Goal: Use online tool/utility

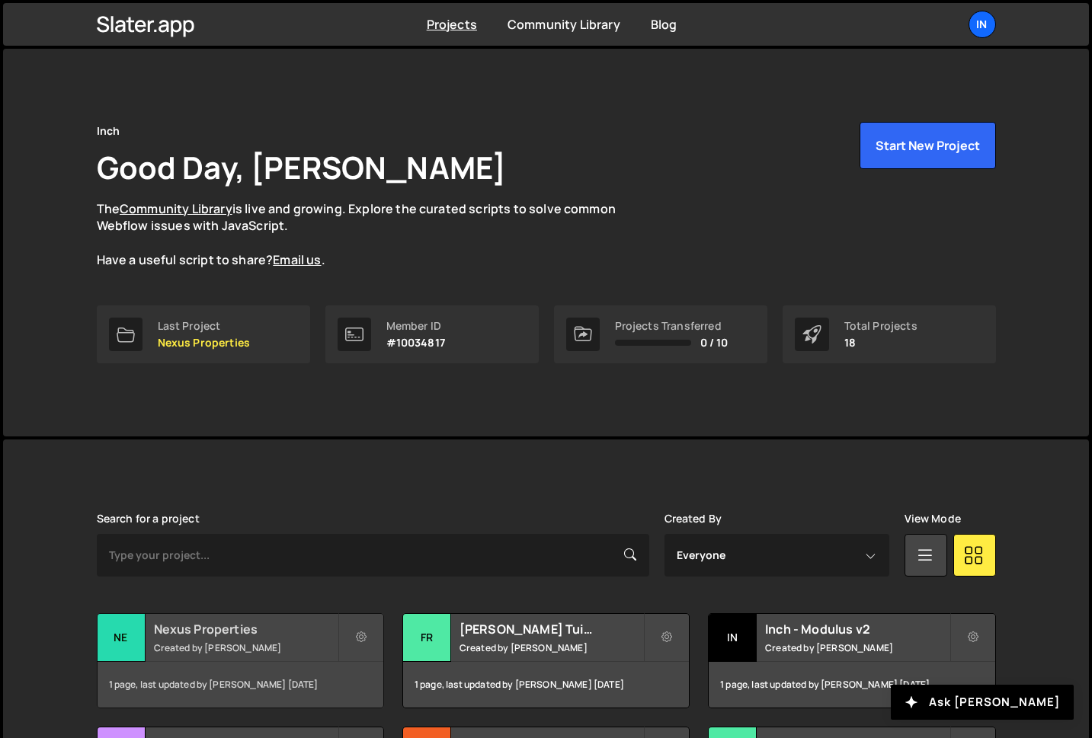
click at [290, 645] on small "Created by [PERSON_NAME]" at bounding box center [246, 648] width 184 height 13
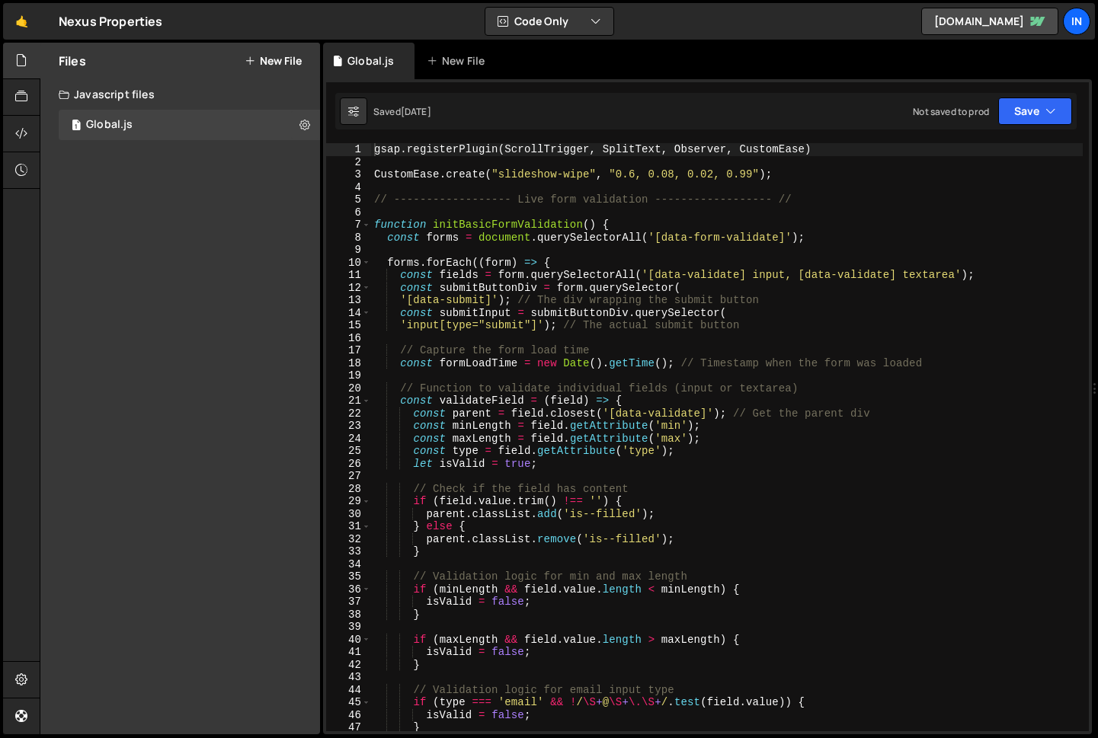
type textarea "CustomEase.create("slideshow-wipe", "0.6, 0.08, 0.02, 0.99");"
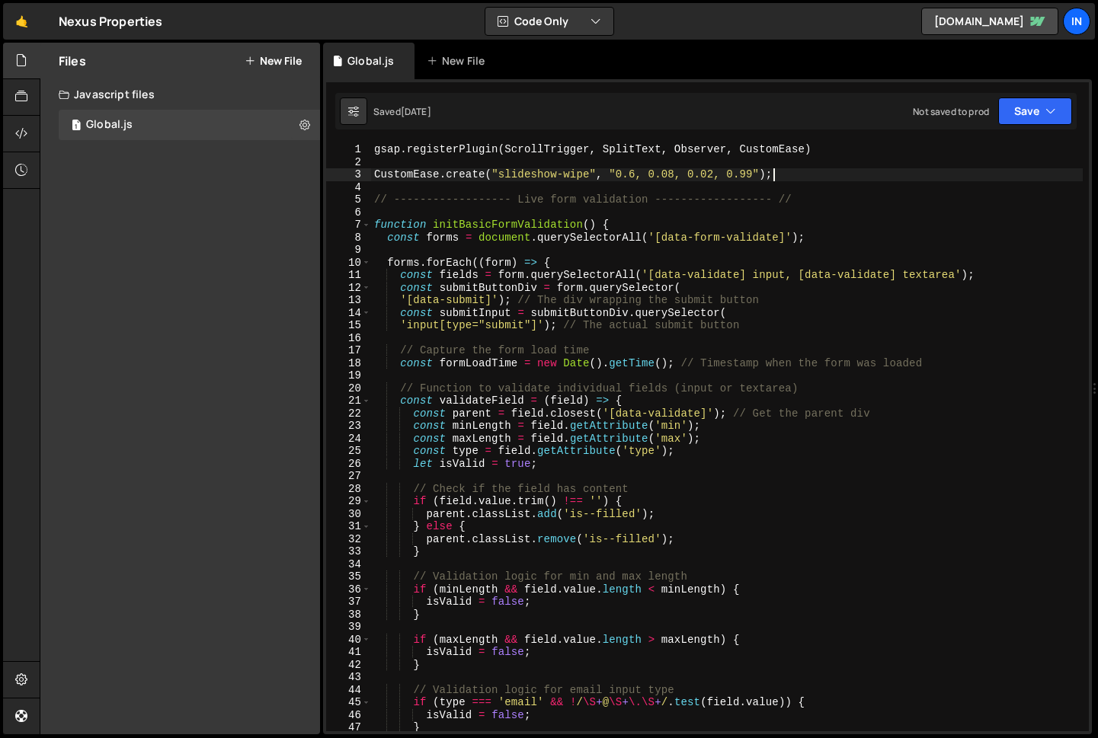
click at [782, 177] on div "gsap . registerPlugin ( ScrollTrigger , SplitText , Observer , CustomEase ) Cus…" at bounding box center [727, 450] width 712 height 614
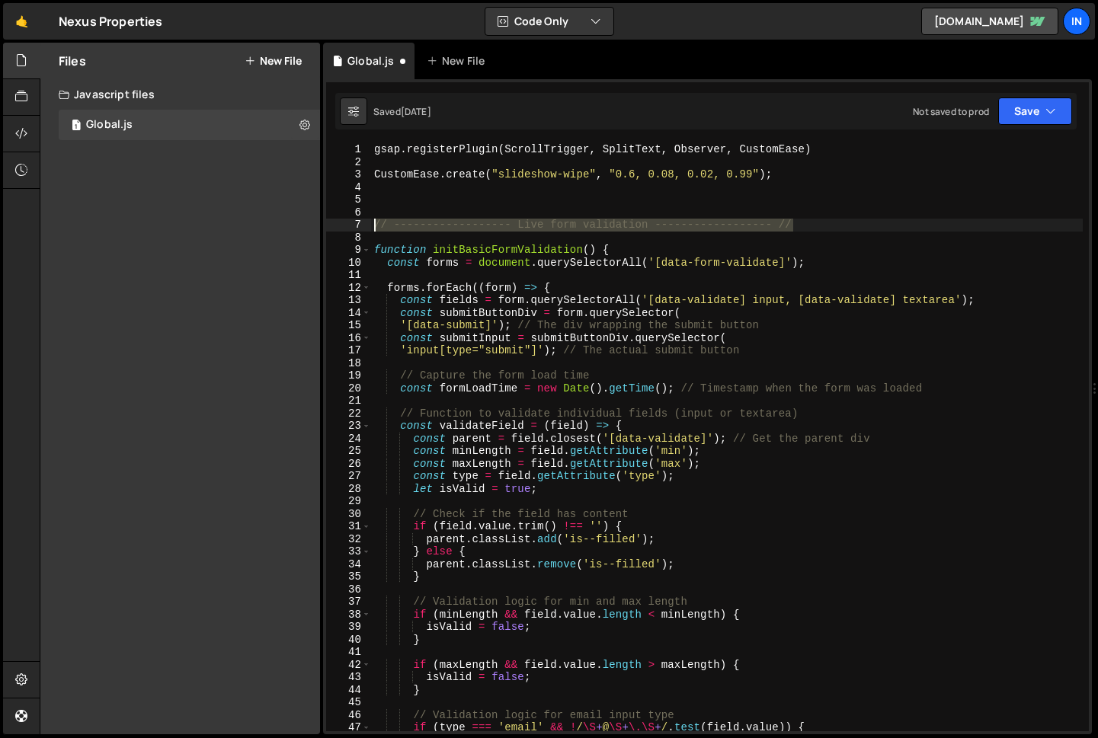
drag, startPoint x: 643, startPoint y: 234, endPoint x: 376, endPoint y: 222, distance: 267.8
click at [376, 222] on div "gsap . registerPlugin ( ScrollTrigger , SplitText , Observer , CustomEase ) Cus…" at bounding box center [727, 450] width 712 height 614
type textarea "// ------------------ Live form validation ------------------ //"
click at [386, 192] on div "gsap . registerPlugin ( ScrollTrigger , SplitText , Observer , CustomEase ) Cus…" at bounding box center [727, 450] width 712 height 614
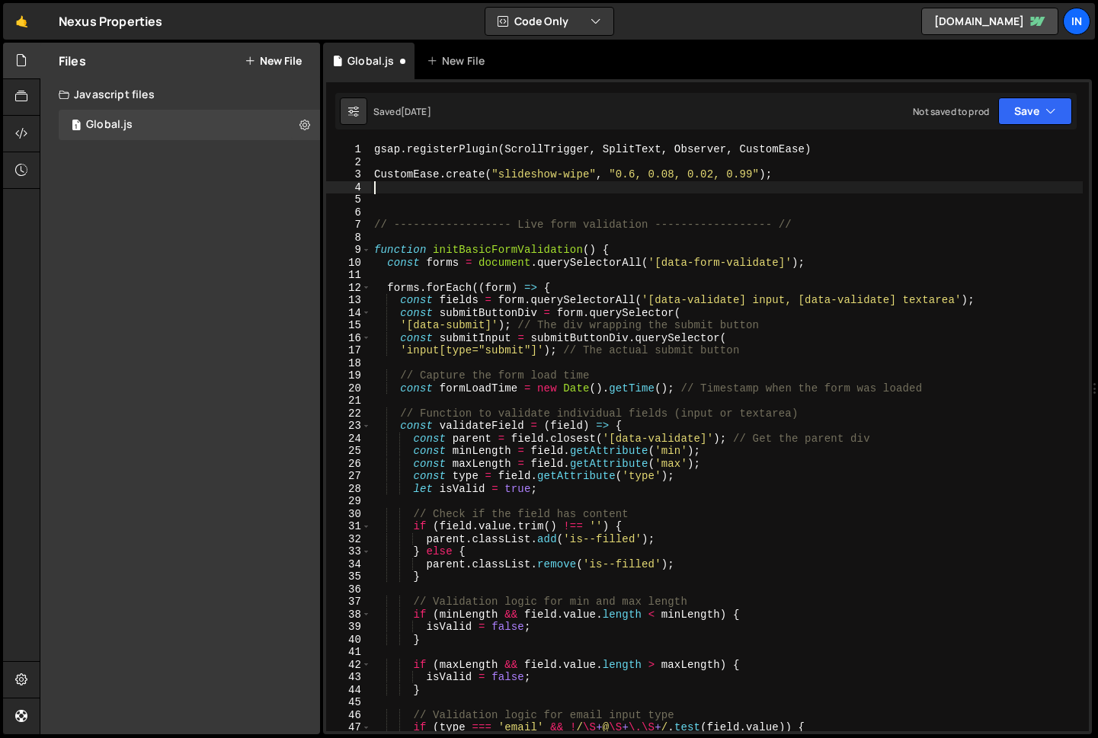
paste textarea "// ------------------ Live form validation ------------------ //"
type textarea "// ------------------ Live form validation ------------------ //"
click at [820, 165] on div "gsap . registerPlugin ( ScrollTrigger , SplitText , Observer , CustomEase ) Cus…" at bounding box center [727, 450] width 712 height 614
click at [812, 171] on div "gsap . registerPlugin ( ScrollTrigger , SplitText , Observer , CustomEase ) Cus…" at bounding box center [727, 450] width 712 height 614
type textarea "CustomEase.create("slideshow-wipe", "0.6, 0.08, 0.02, 0.99");"
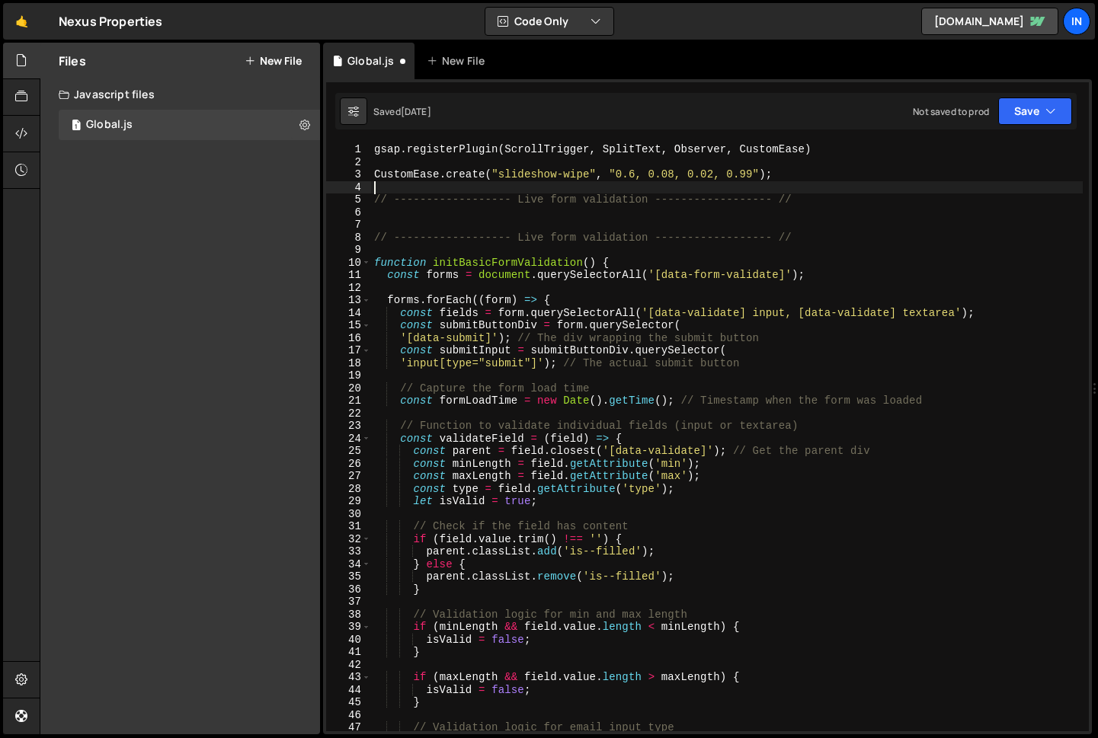
drag, startPoint x: 518, startPoint y: 200, endPoint x: 533, endPoint y: 240, distance: 42.9
click at [517, 200] on div "gsap . registerPlugin ( ScrollTrigger , SplitText , Observer , CustomEase ) Cus…" at bounding box center [727, 450] width 712 height 614
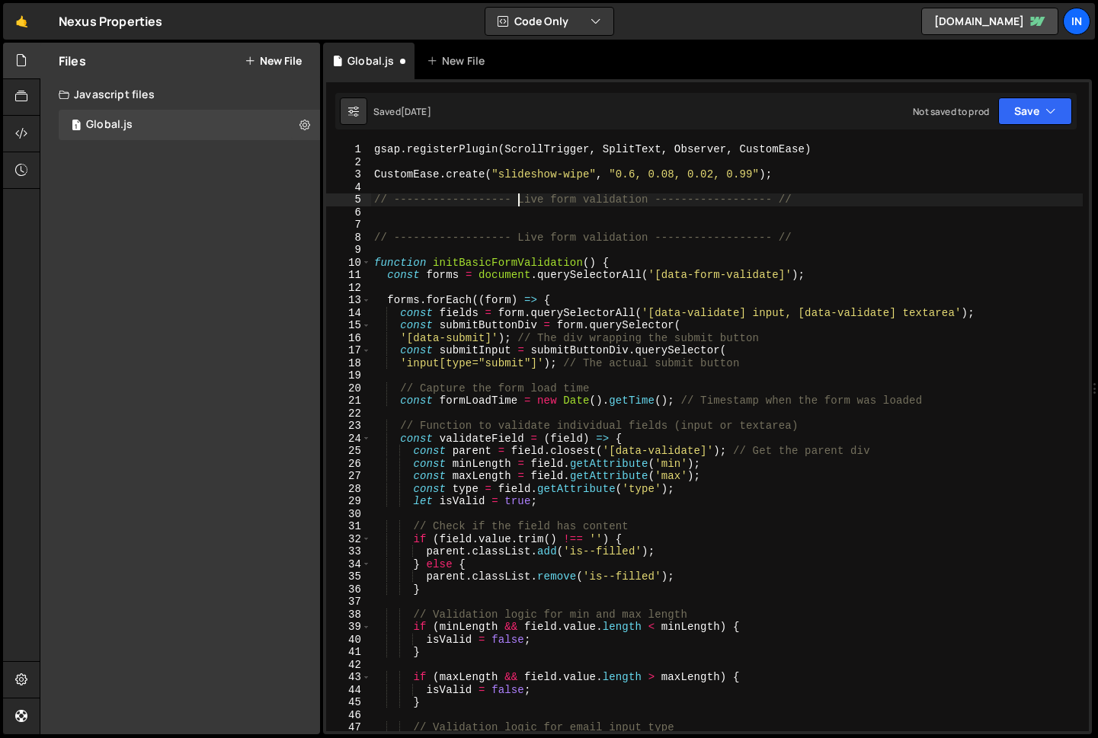
drag, startPoint x: 646, startPoint y: 202, endPoint x: 631, endPoint y: 225, distance: 27.1
click at [645, 202] on div "gsap . registerPlugin ( ScrollTrigger , SplitText , Observer , CustomEase ) Cus…" at bounding box center [727, 450] width 712 height 614
drag, startPoint x: 747, startPoint y: 199, endPoint x: 755, endPoint y: 200, distance: 8.5
click at [747, 199] on div "gsap . registerPlugin ( ScrollTrigger , SplitText , Observer , CustomEase ) Cus…" at bounding box center [727, 450] width 712 height 614
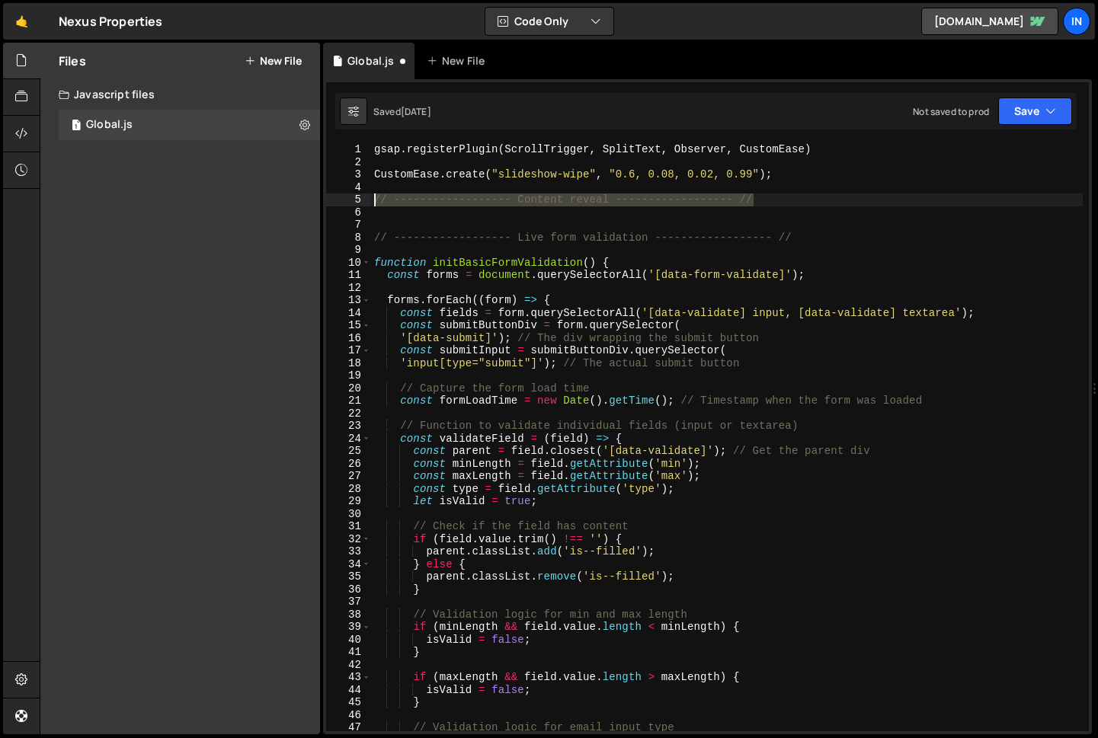
drag, startPoint x: 759, startPoint y: 200, endPoint x: 355, endPoint y: 198, distance: 403.9
click at [355, 198] on div "// ------------------ Content reveal ------------------ // 1 2 3 4 5 6 7 8 9 10…" at bounding box center [707, 437] width 763 height 588
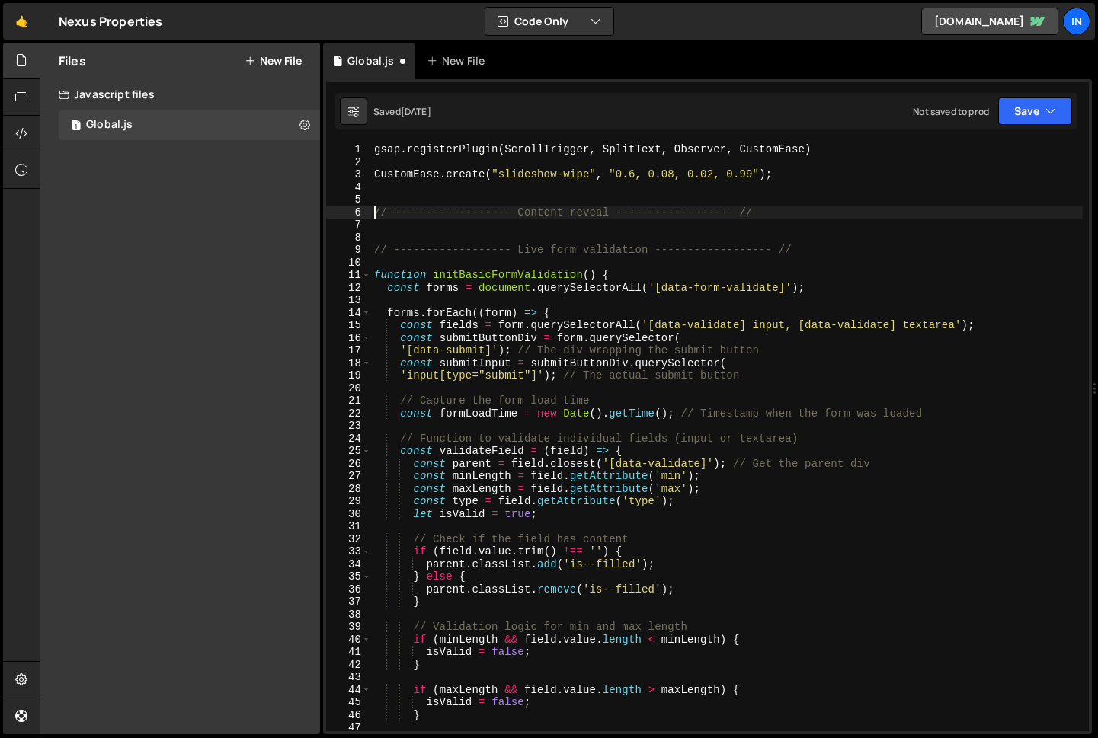
scroll to position [0, 1]
type textarea "// ------------------ Content reveal ------------------ //"
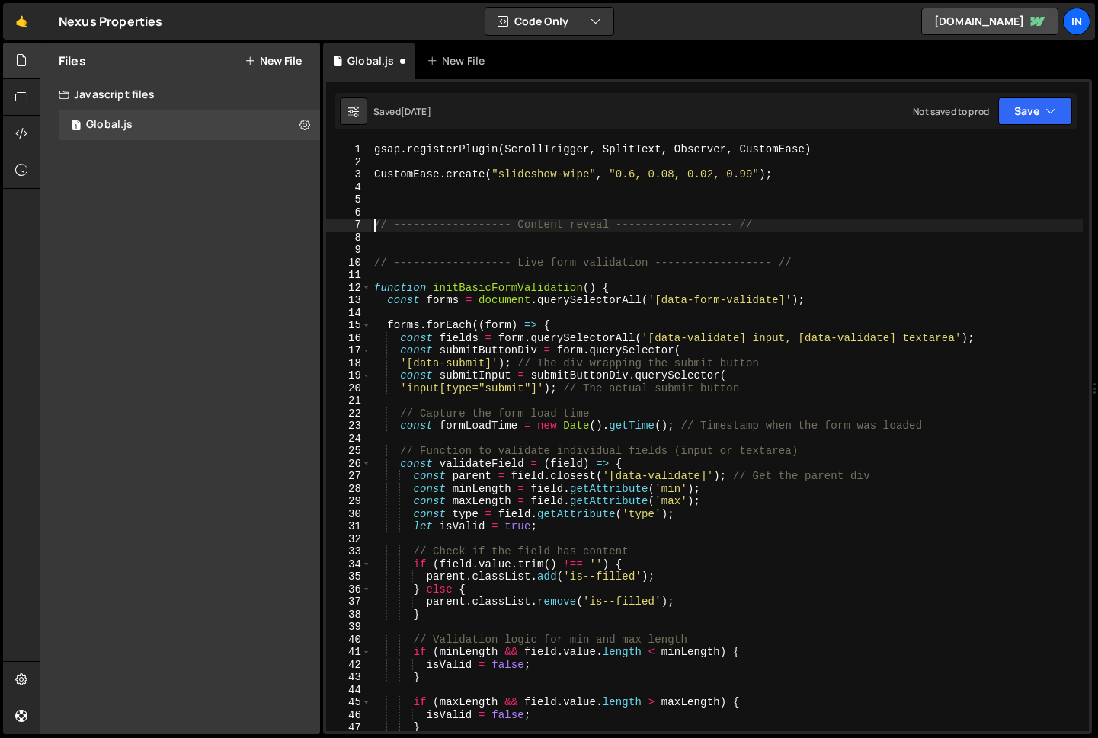
scroll to position [0, 0]
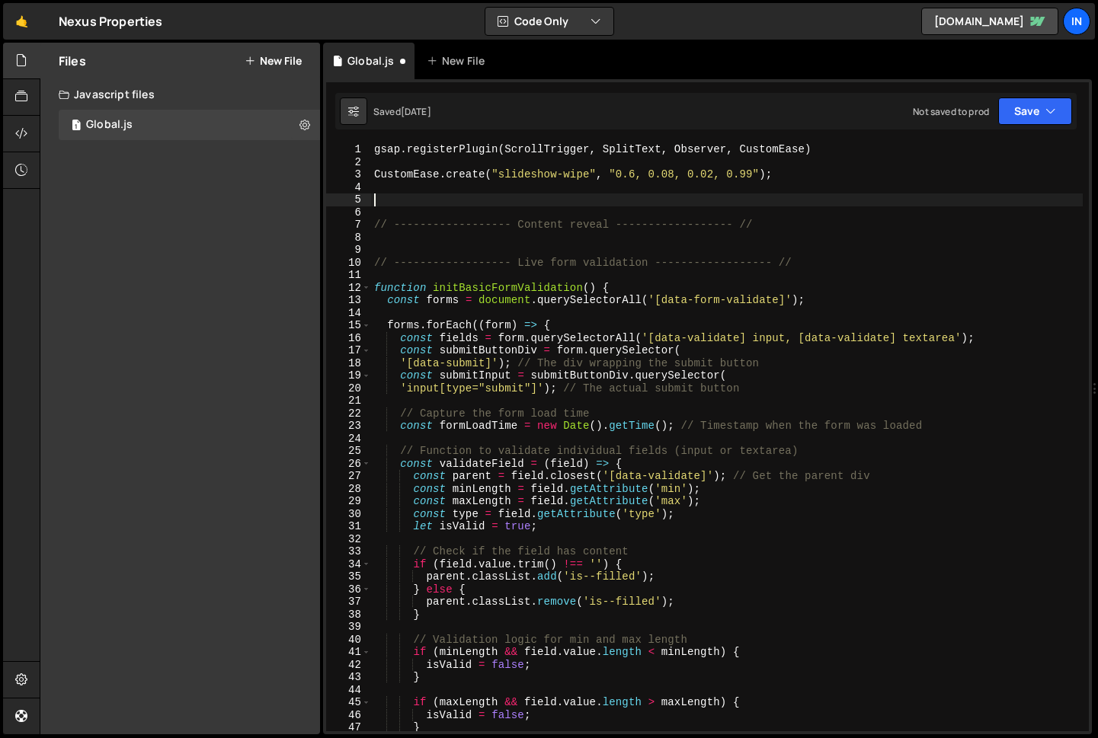
paste textarea "// ------------------ Content reveal ------------------ //"
drag, startPoint x: 561, startPoint y: 202, endPoint x: 562, endPoint y: 232, distance: 29.8
click at [560, 202] on div "gsap . registerPlugin ( ScrollTrigger , SplitText , Observer , CustomEase ) Cus…" at bounding box center [727, 450] width 712 height 614
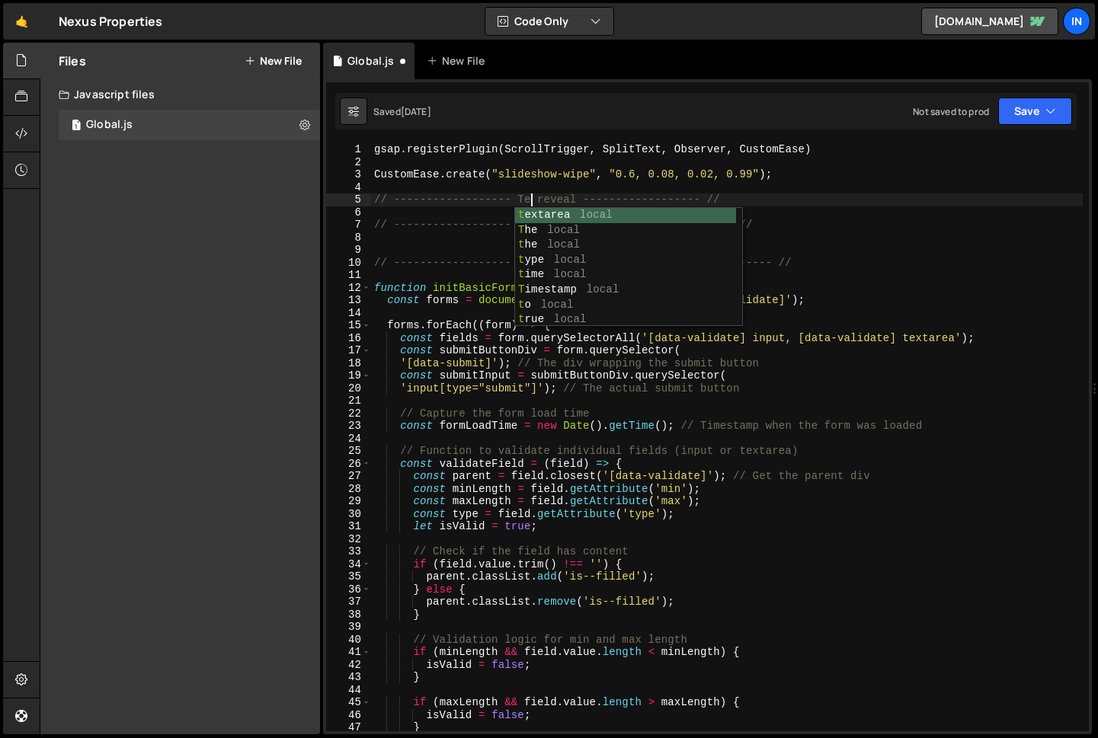
scroll to position [0, 11]
type textarea "// ------------------ Text reveal ------------------ //"
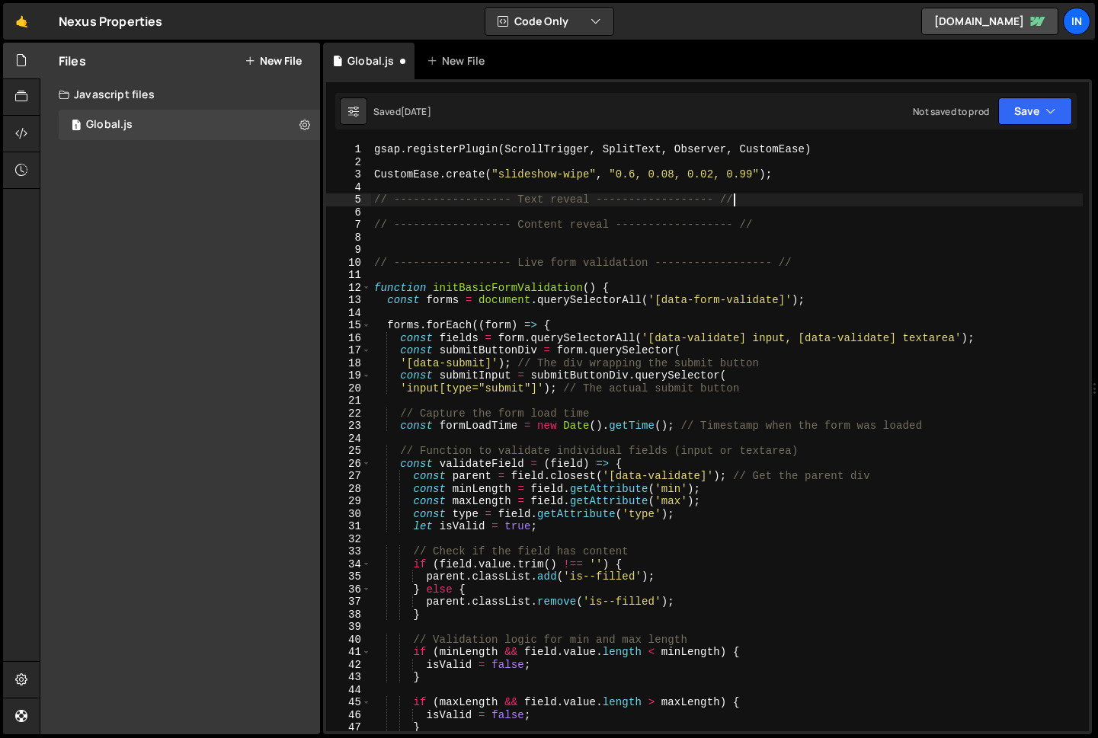
click at [745, 204] on div "gsap . registerPlugin ( ScrollTrigger , SplitText , Observer , CustomEase ) Cus…" at bounding box center [727, 450] width 712 height 614
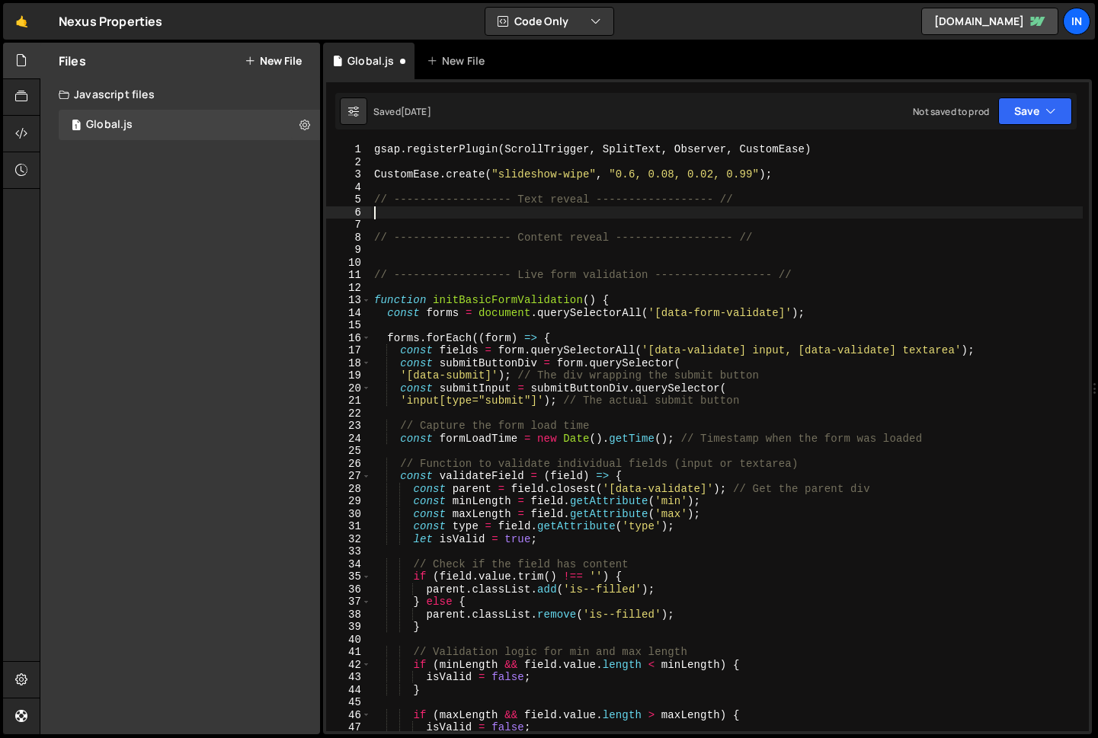
scroll to position [0, 0]
click at [560, 255] on div "gsap . registerPlugin ( ScrollTrigger , SplitText , Observer , CustomEase ) Cus…" at bounding box center [727, 450] width 712 height 614
paste textarea "})"
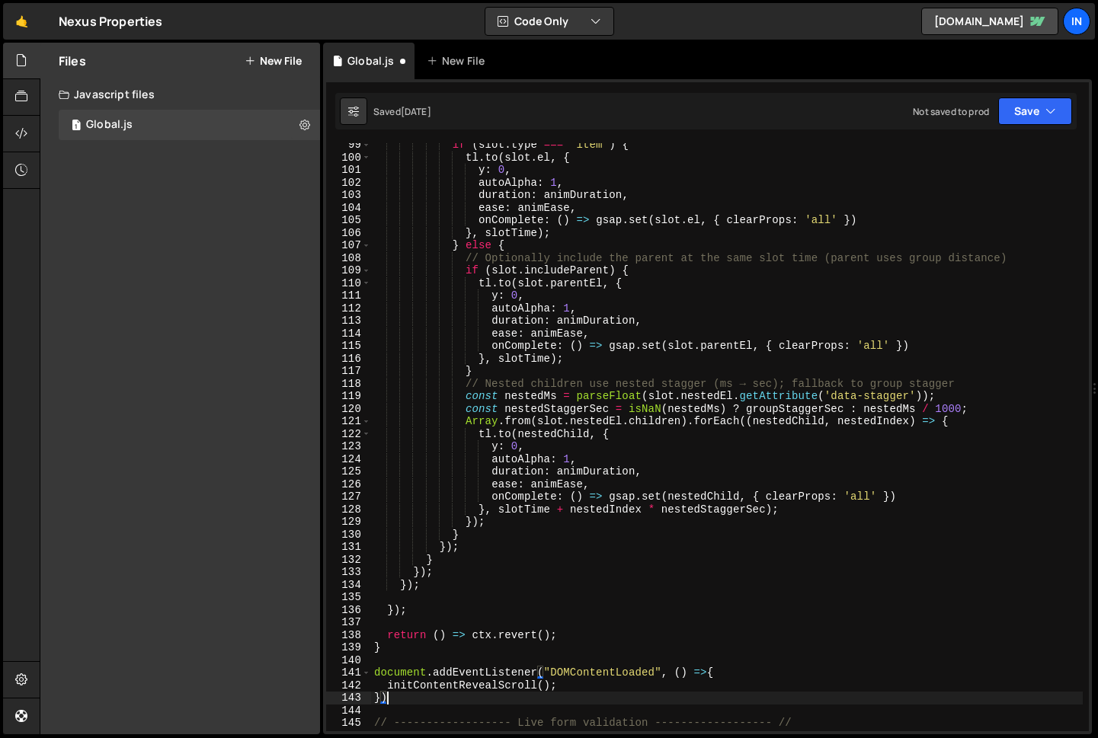
scroll to position [1312, 0]
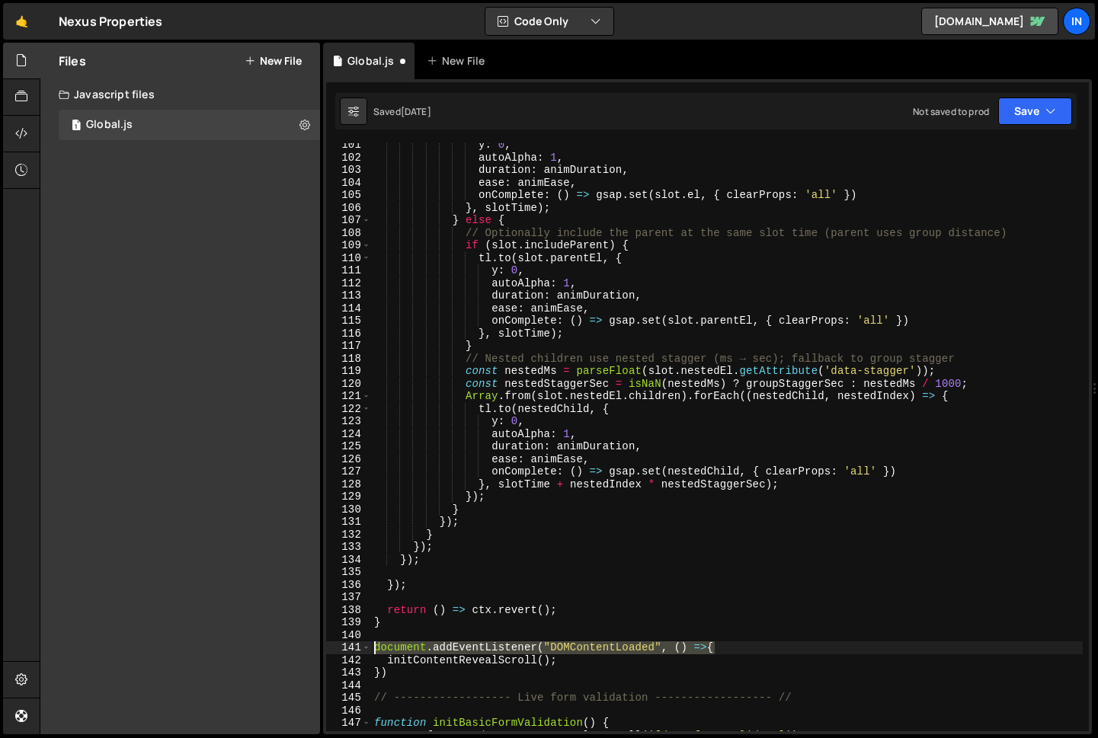
drag, startPoint x: 719, startPoint y: 647, endPoint x: 319, endPoint y: 644, distance: 400.9
click at [319, 644] on div "Files New File Javascript files 1 Global.js 0 CSS files Copy share link Edit Fi…" at bounding box center [569, 389] width 1059 height 693
type textarea "document.addEventListener("DOMContentLoaded", () =>{"
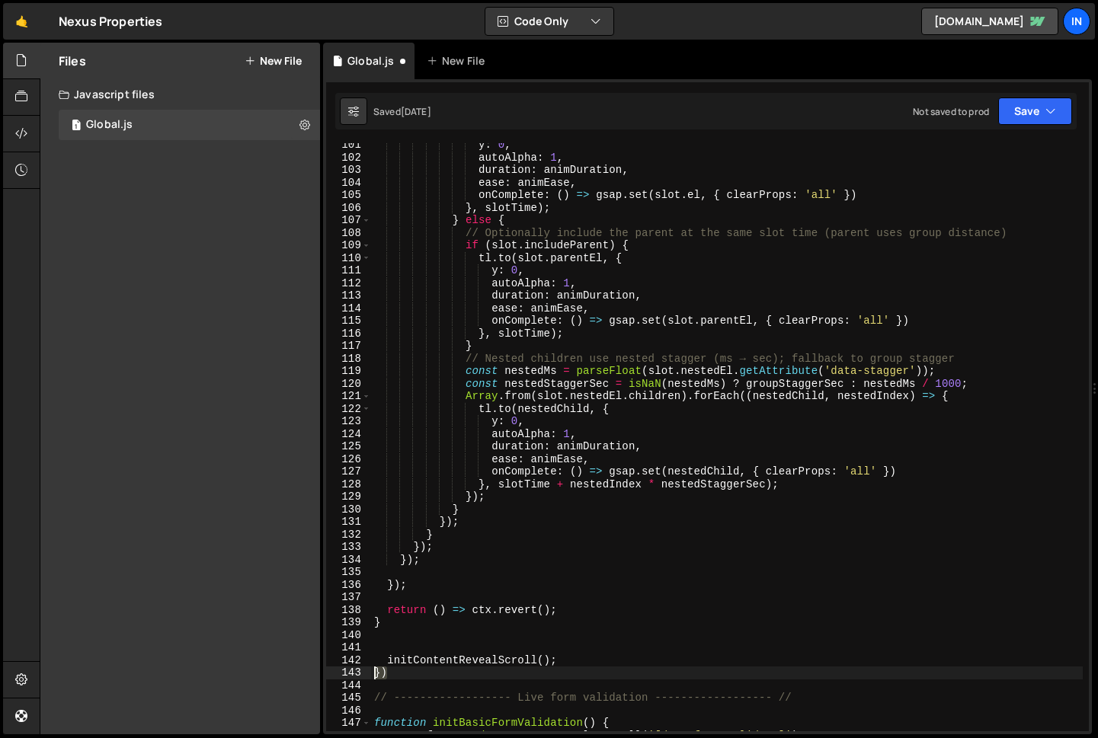
drag, startPoint x: 390, startPoint y: 672, endPoint x: 335, endPoint y: 671, distance: 54.9
click at [335, 671] on div "101 102 103 104 105 106 107 108 109 110 111 112 113 114 115 116 117 118 119 120…" at bounding box center [707, 437] width 763 height 588
type textarea "})"
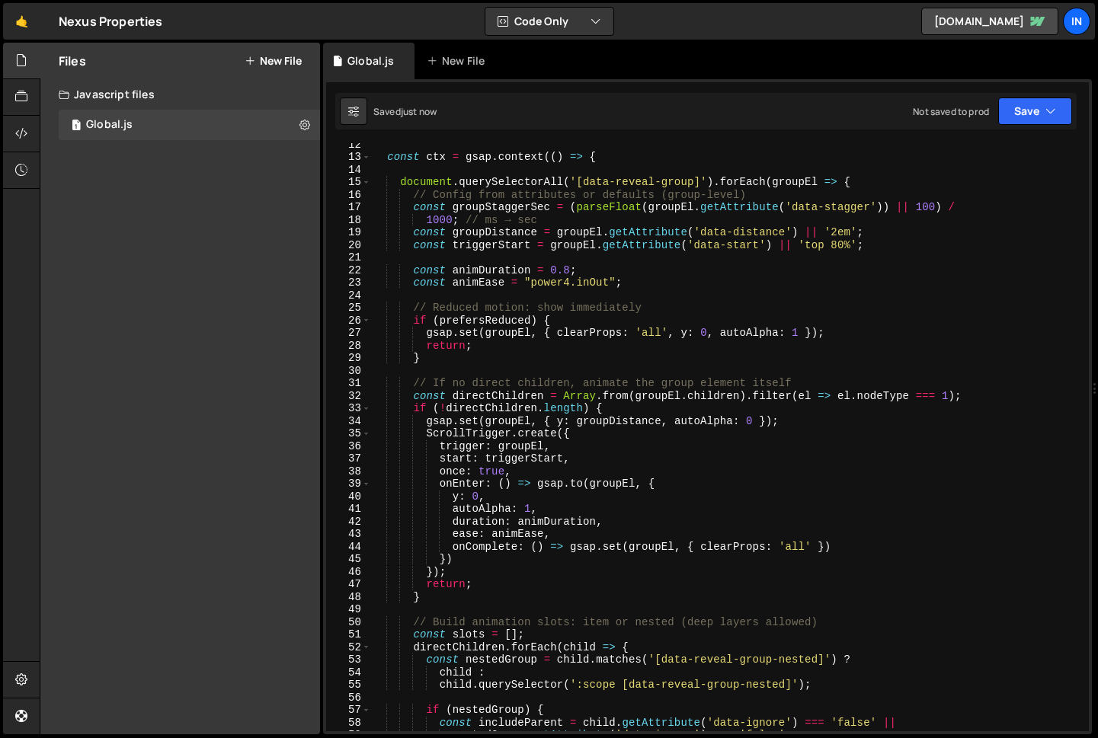
scroll to position [0, 0]
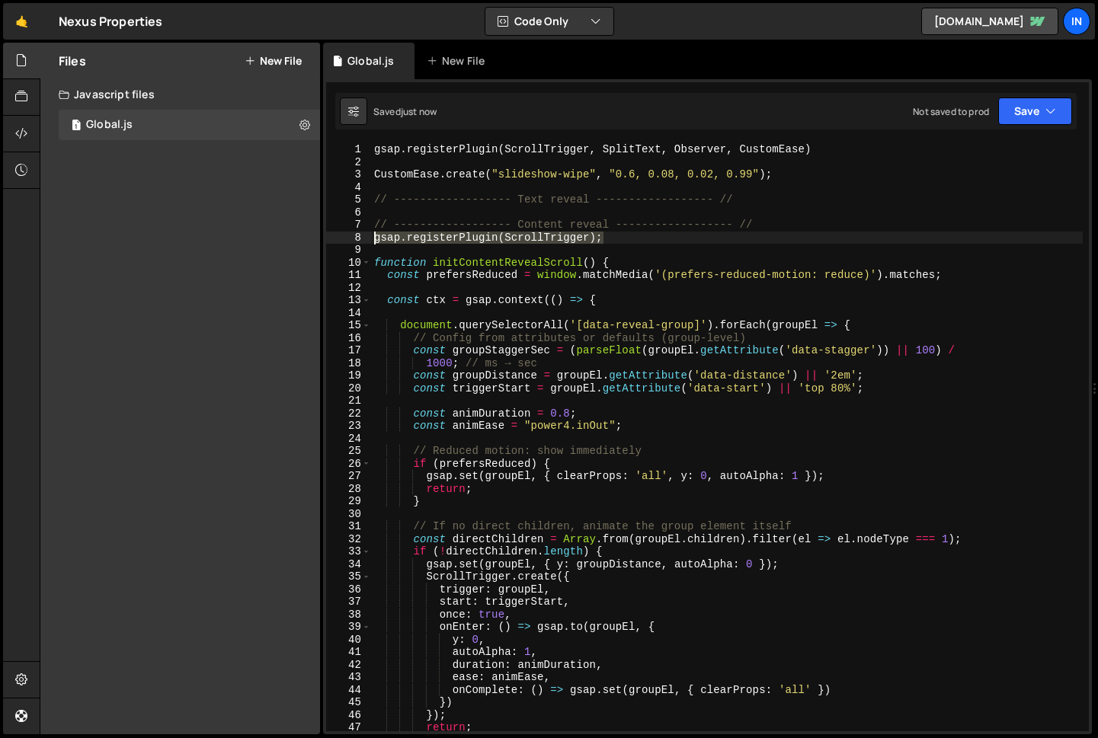
drag, startPoint x: 598, startPoint y: 237, endPoint x: 216, endPoint y: 234, distance: 381.1
click at [217, 234] on div "Files New File Javascript files 1 Global.js 0 CSS files Copy share link Edit Fi…" at bounding box center [569, 389] width 1059 height 693
type textarea "gsap.registerPlugin(ScrollTrigger);"
type textarea "// ------------------ Content reveal ------------------ //"
